Goal: Check status: Check status

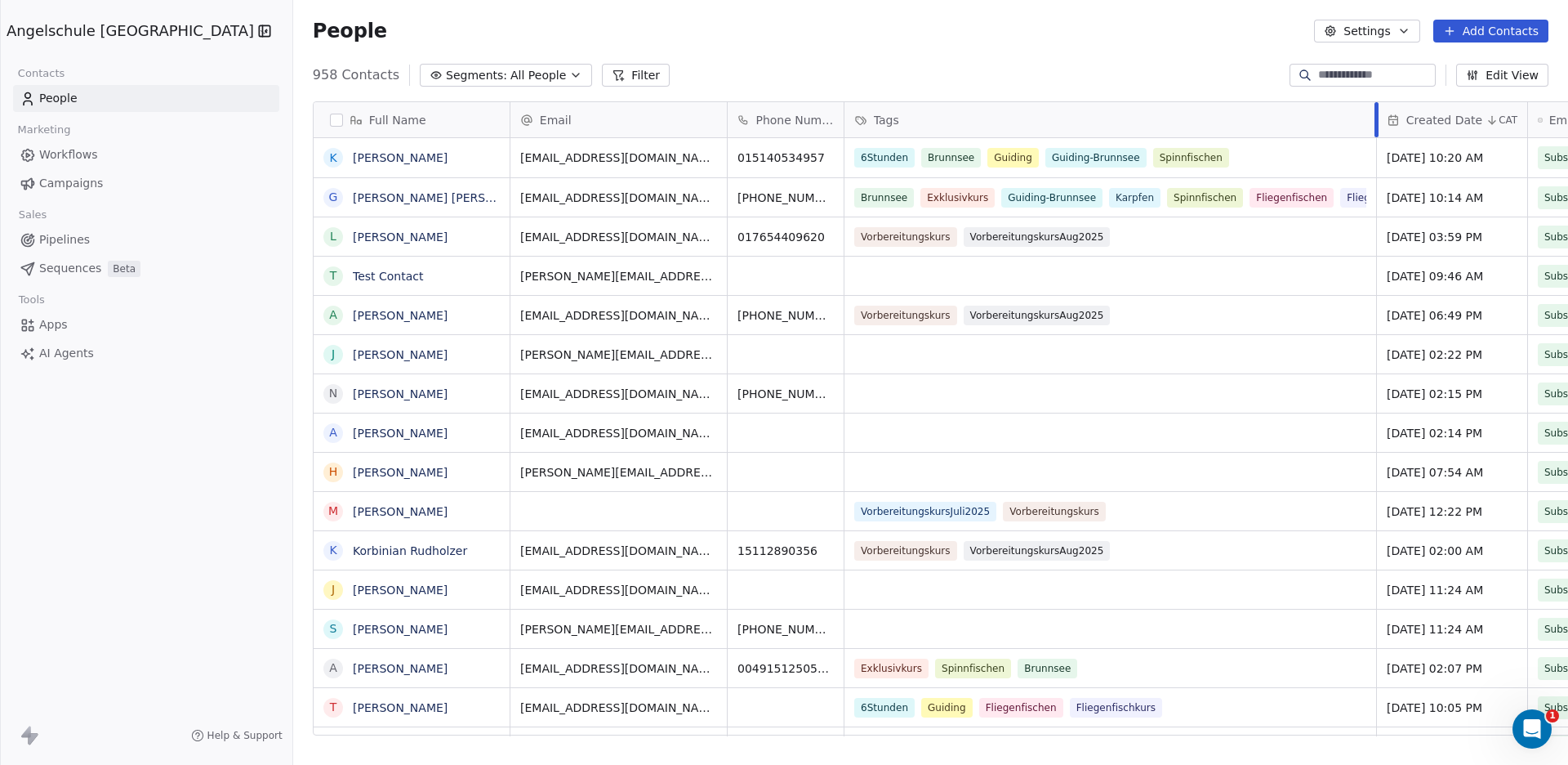
drag, startPoint x: 1276, startPoint y: 119, endPoint x: 1304, endPoint y: 114, distance: 28.4
click at [1375, 114] on div at bounding box center [1376, 119] width 4 height 35
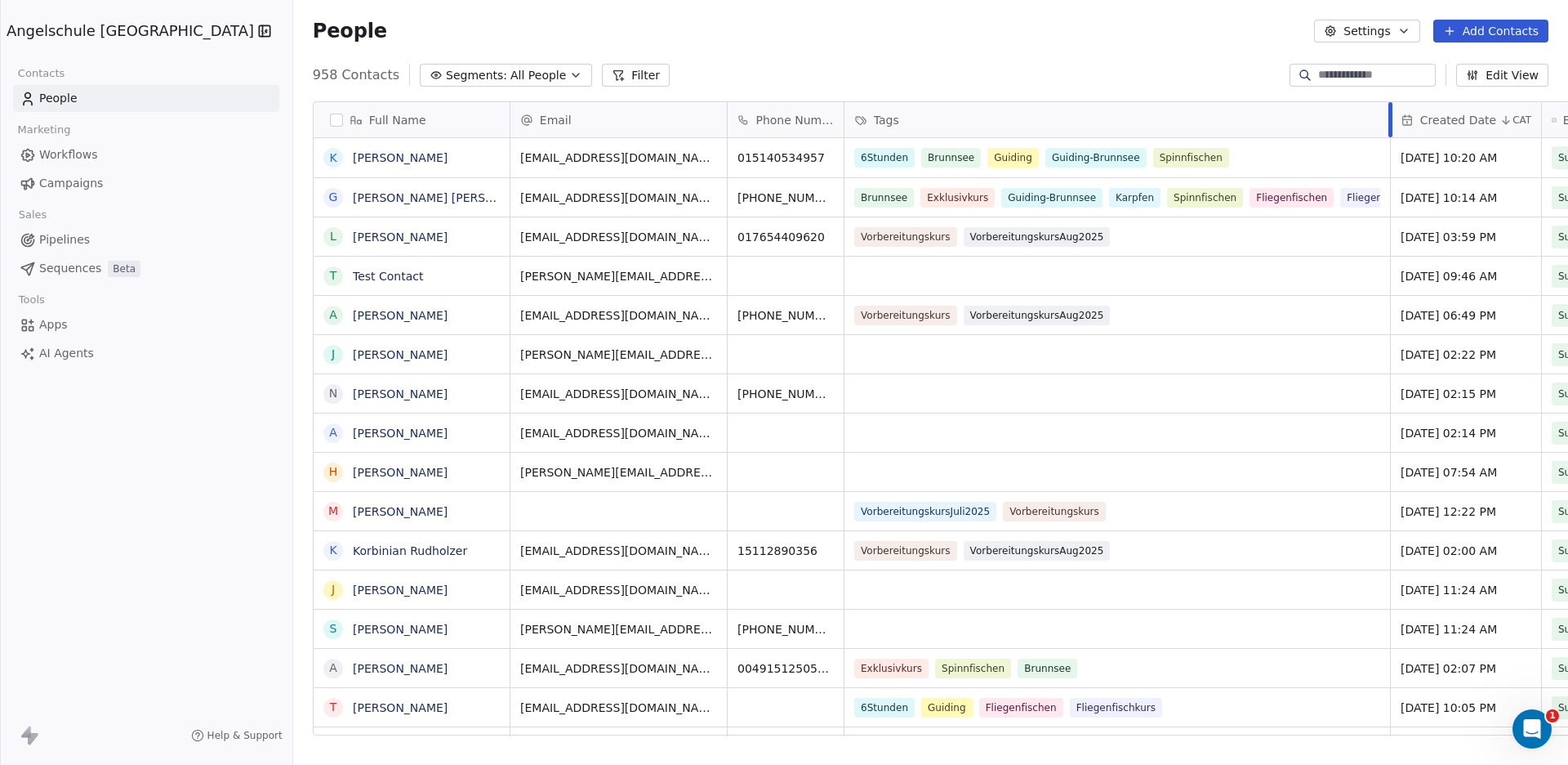
drag, startPoint x: 1304, startPoint y: 114, endPoint x: 1318, endPoint y: 117, distance: 14.3
click at [1388, 117] on div at bounding box center [1390, 119] width 4 height 35
click at [353, 156] on link "[PERSON_NAME]" at bounding box center [400, 158] width 95 height 13
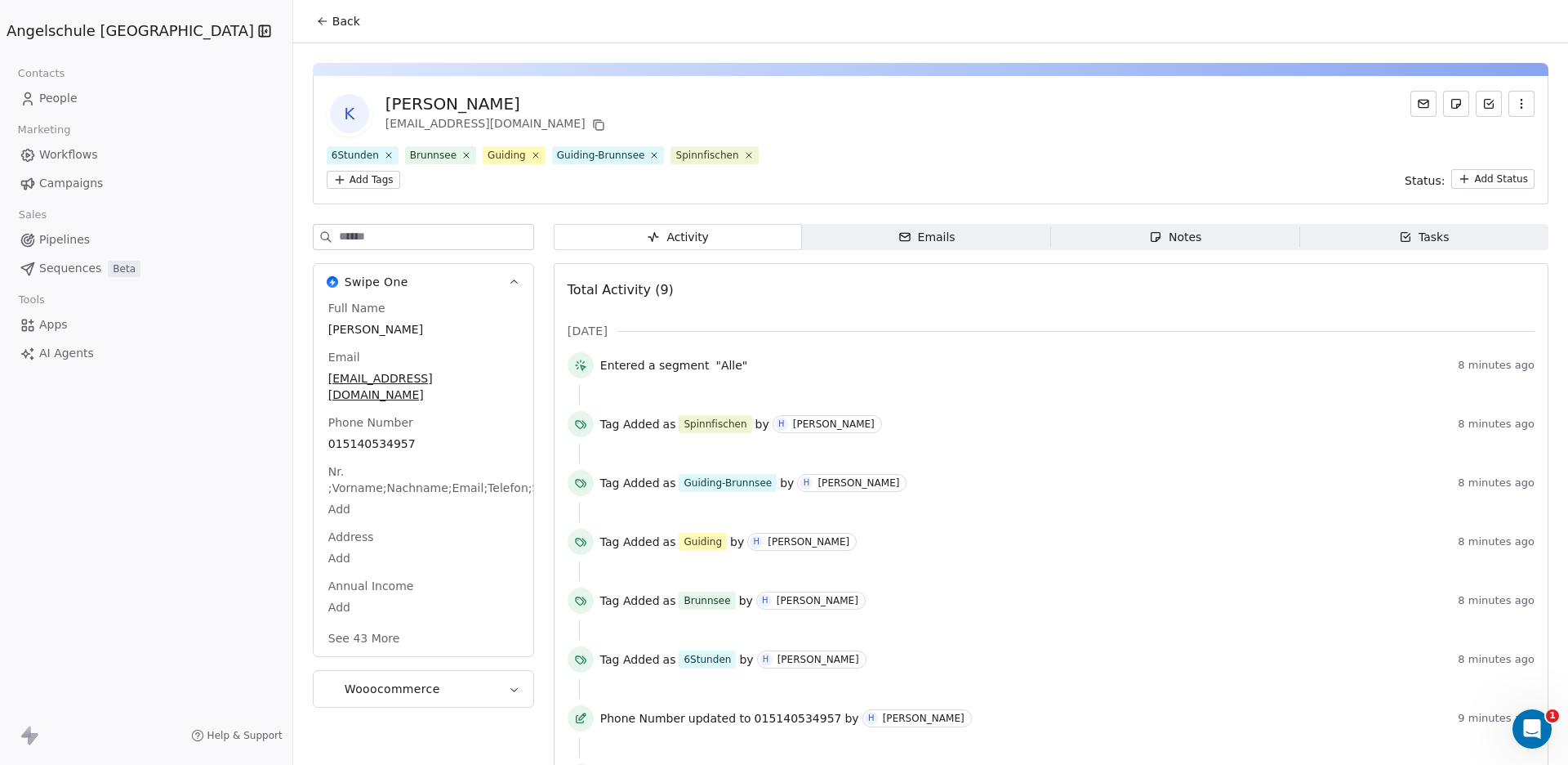
click at [935, 224] on span "Emails Emails" at bounding box center [926, 236] width 249 height 26
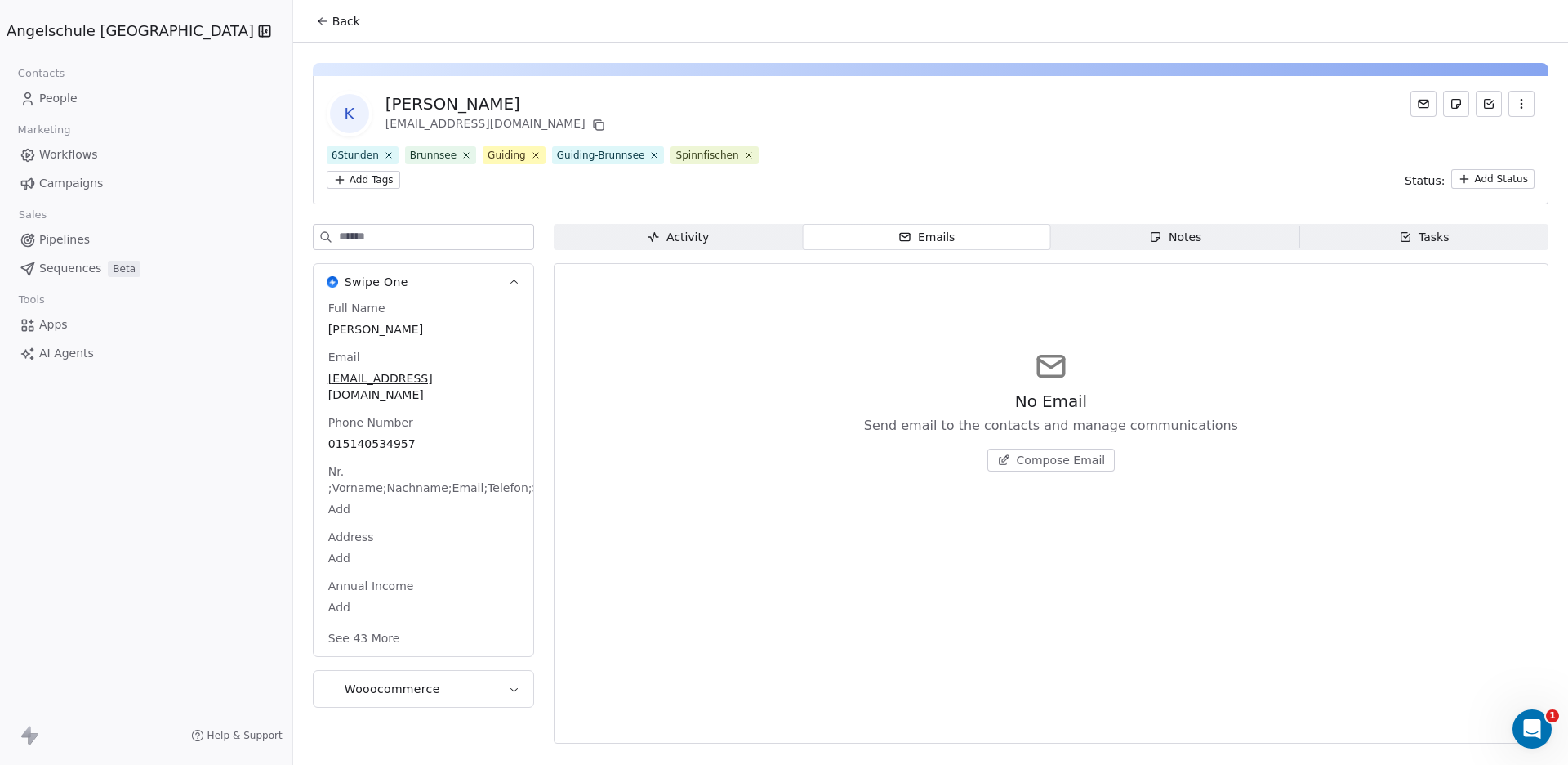
click at [1392, 224] on span "Tasks Tasks" at bounding box center [1423, 236] width 249 height 26
click at [1153, 229] on div "Notes" at bounding box center [1176, 237] width 52 height 17
click at [647, 229] on div "Activity" at bounding box center [678, 237] width 62 height 17
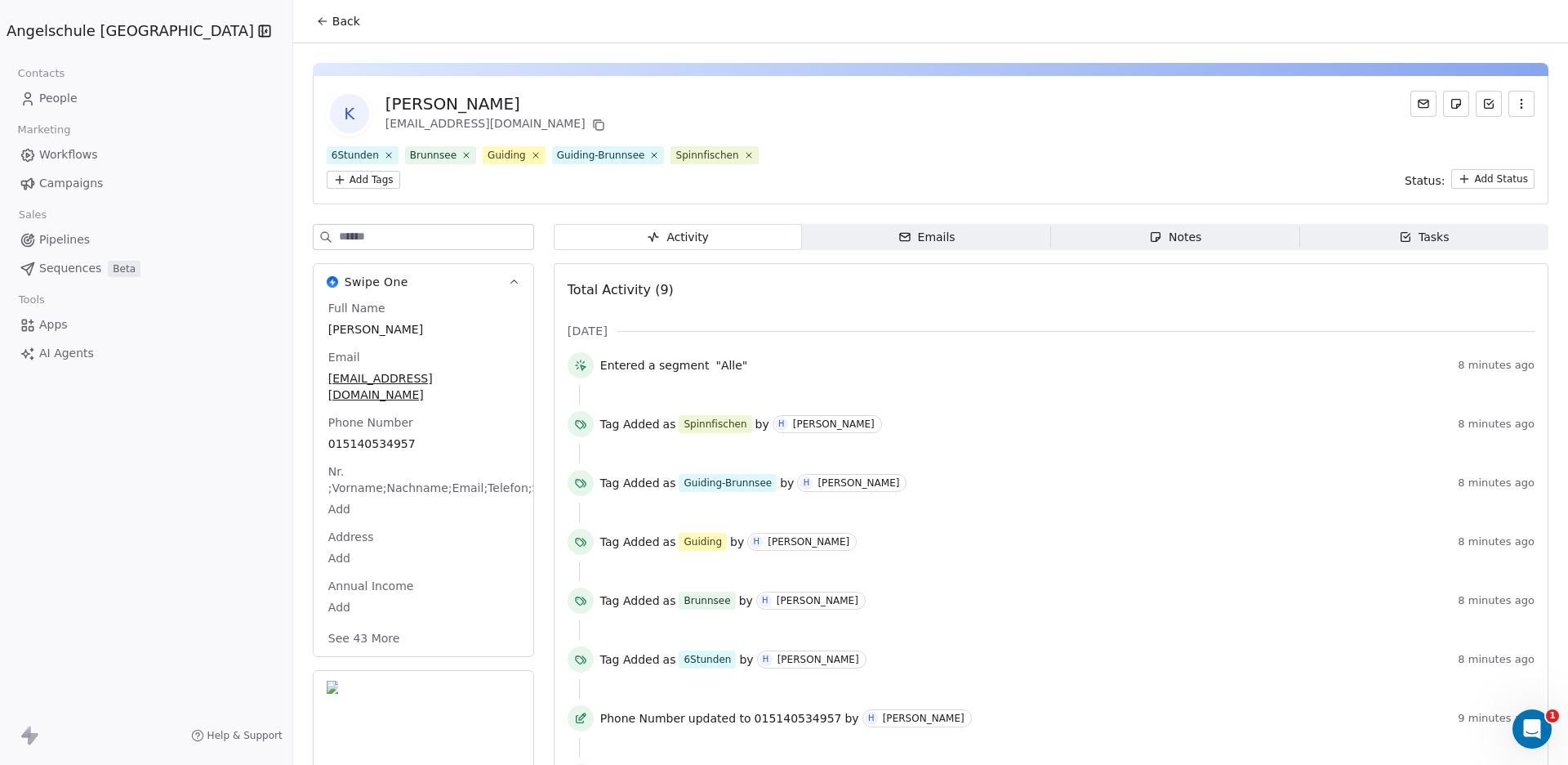
click at [316, 18] on icon at bounding box center [323, 21] width 13 height 13
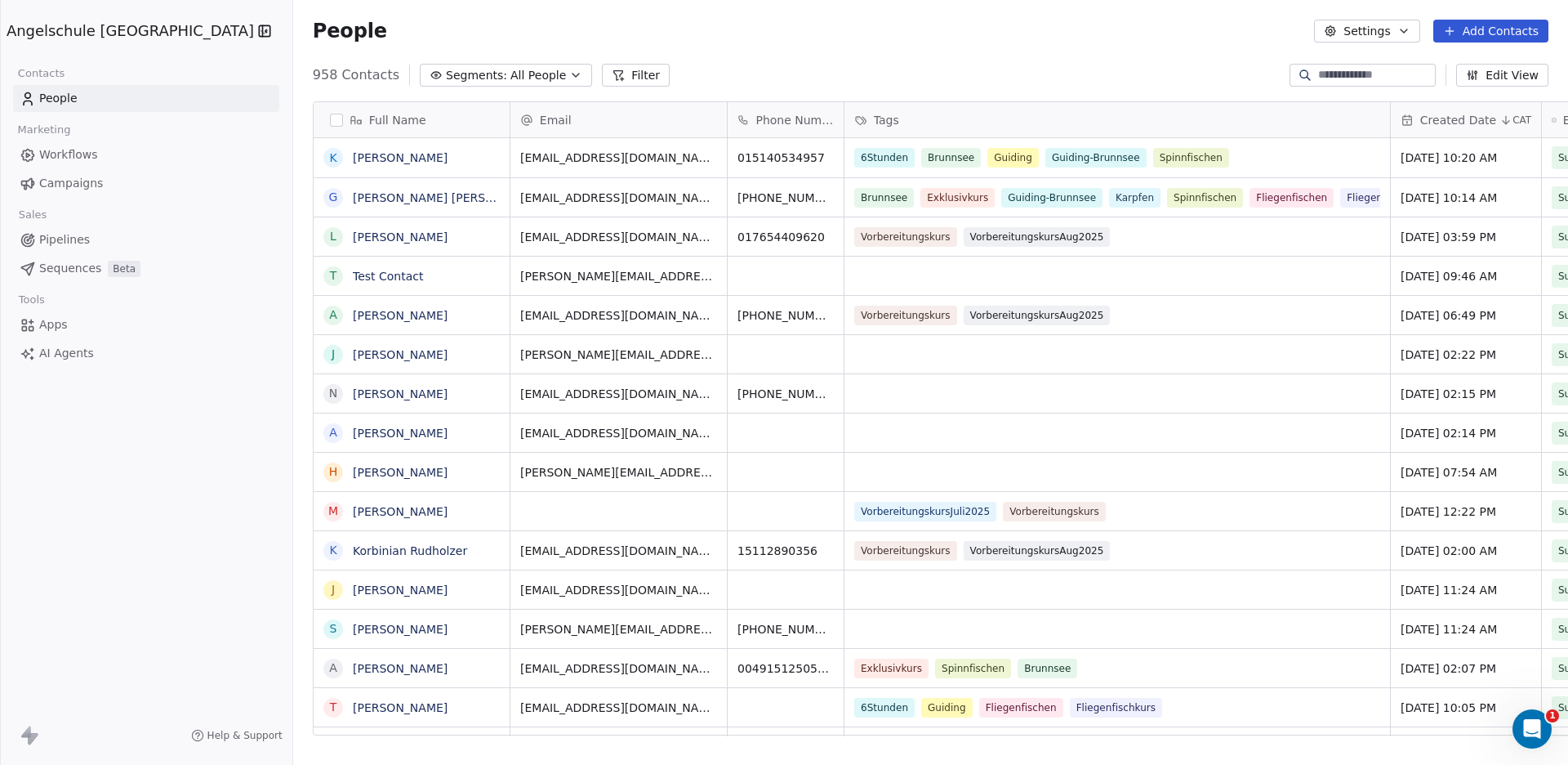
scroll to position [658, 1334]
click at [45, 178] on span "Campaigns" at bounding box center [71, 183] width 64 height 17
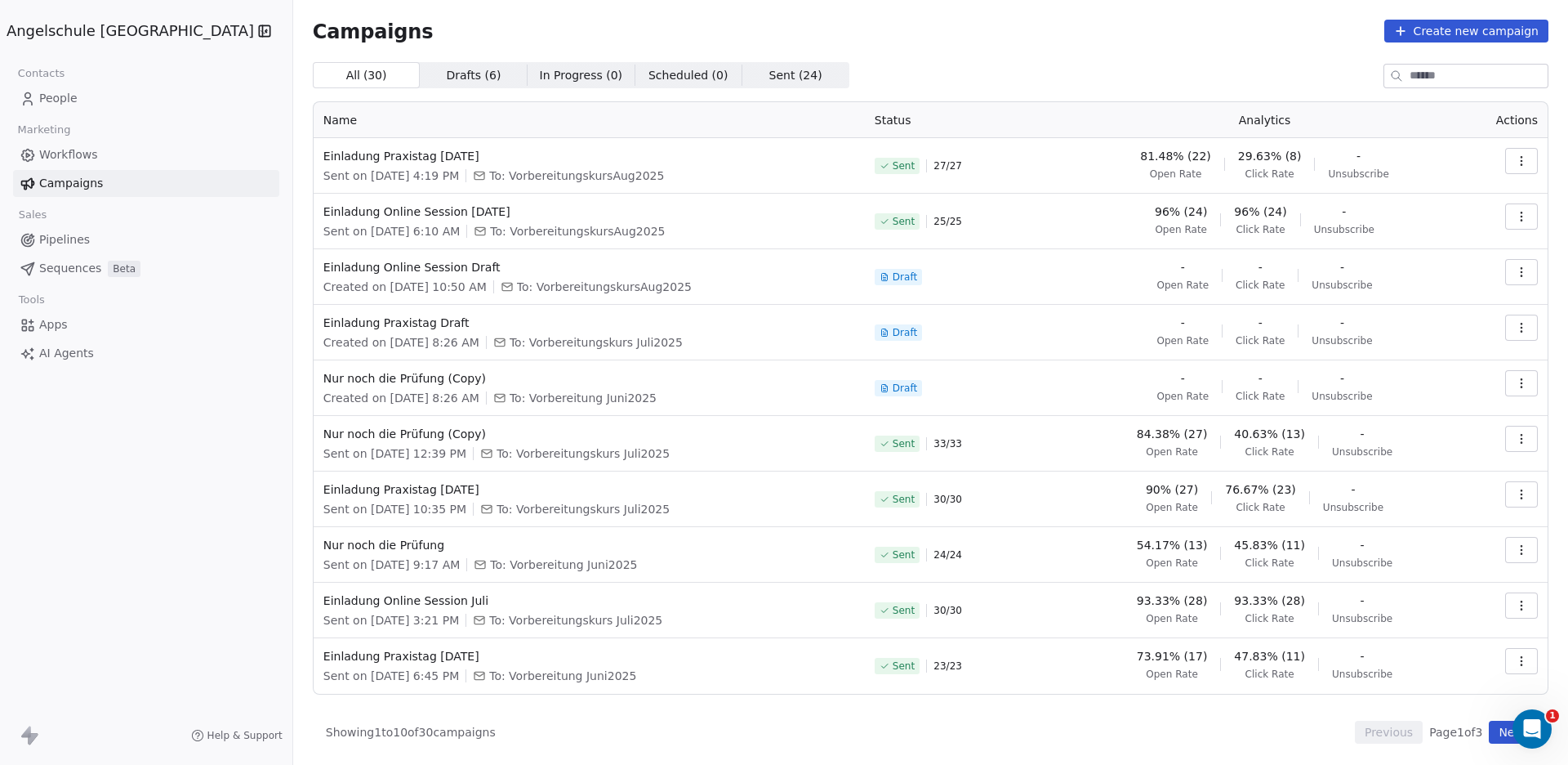
click at [1516, 153] on button "button" at bounding box center [1521, 161] width 33 height 26
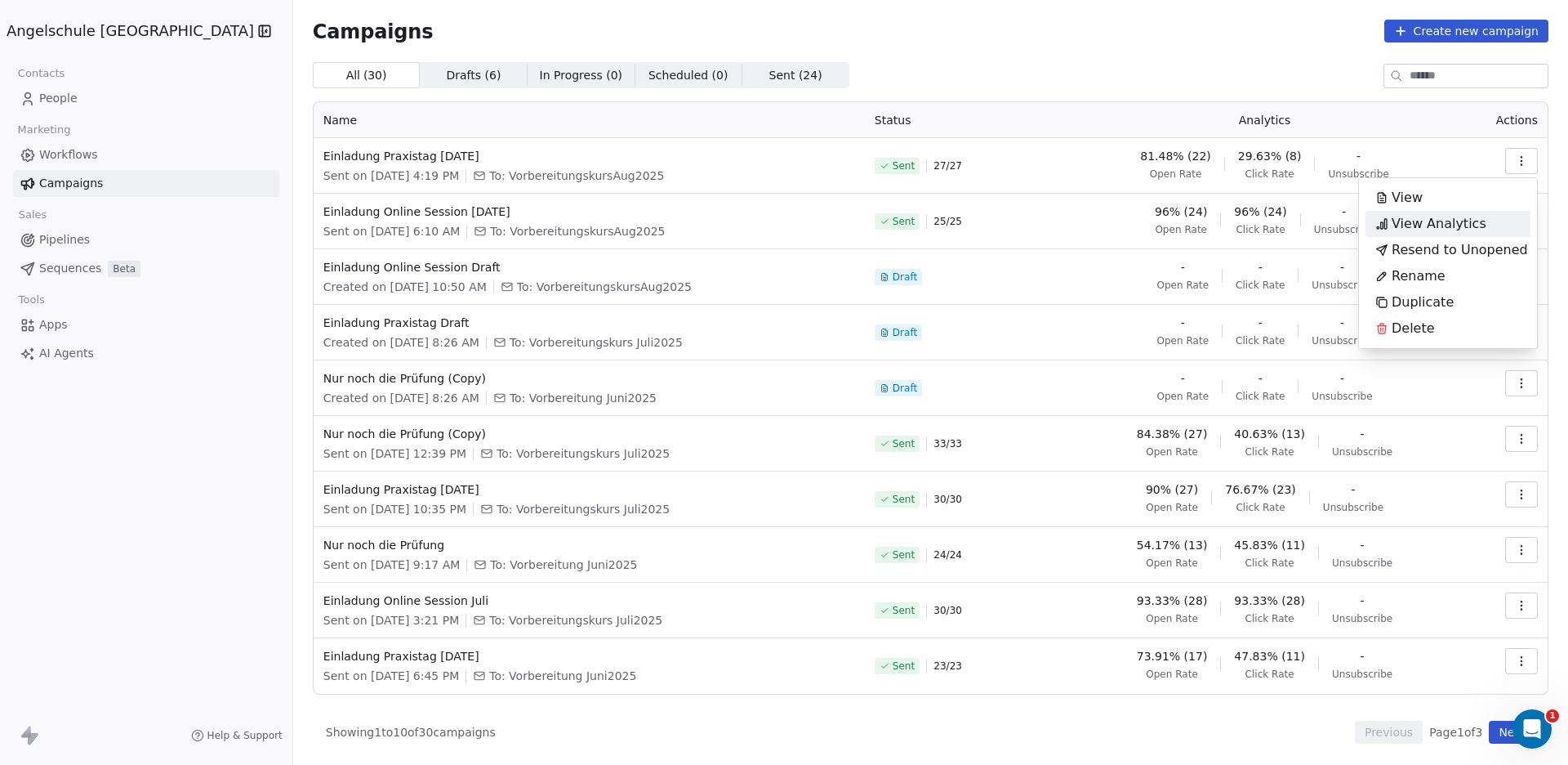
click at [1431, 219] on span "View Analytics" at bounding box center [1439, 224] width 95 height 19
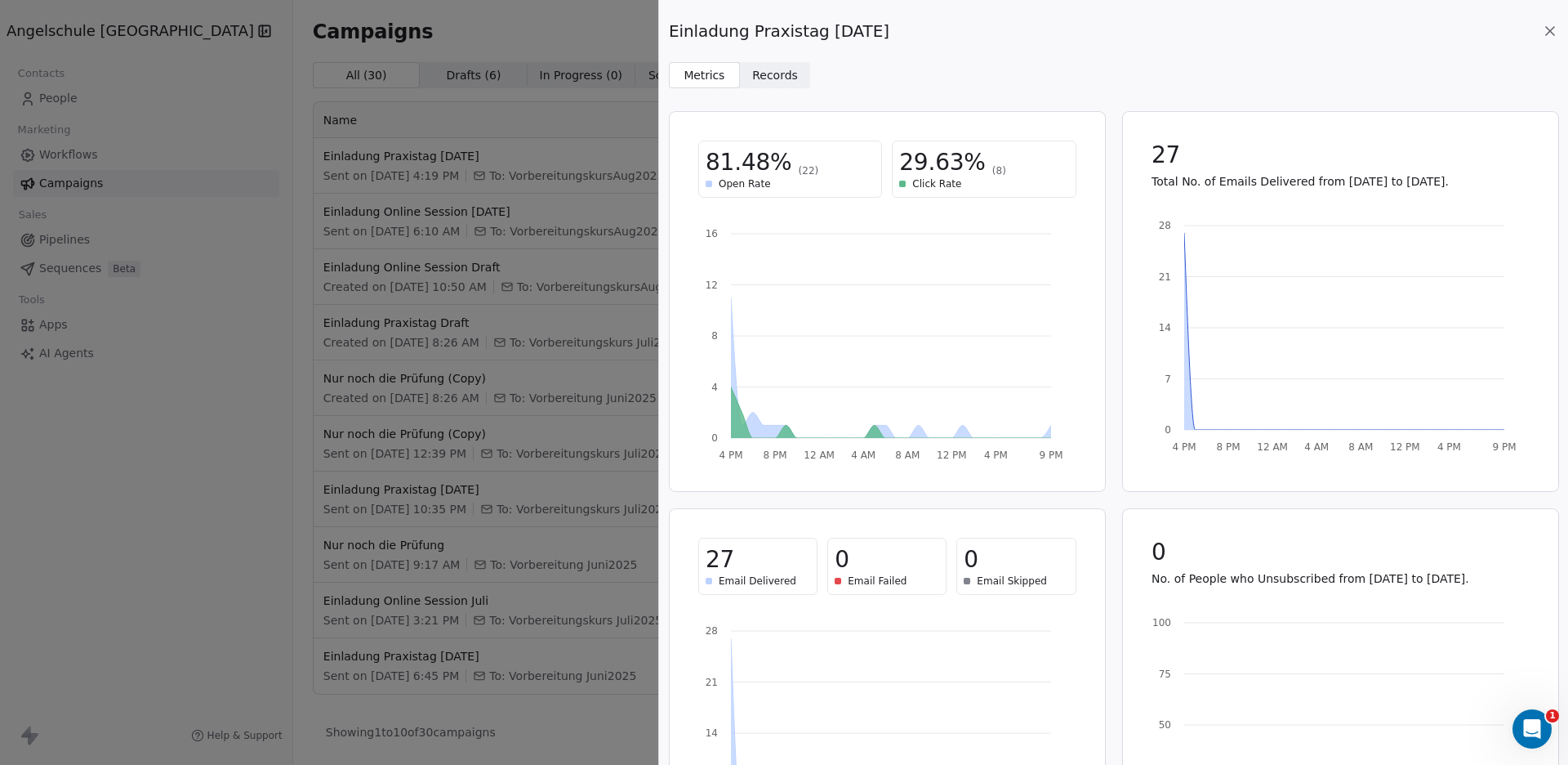
click at [1555, 32] on icon at bounding box center [1550, 30] width 16 height 16
